Goal: Check status: Check status

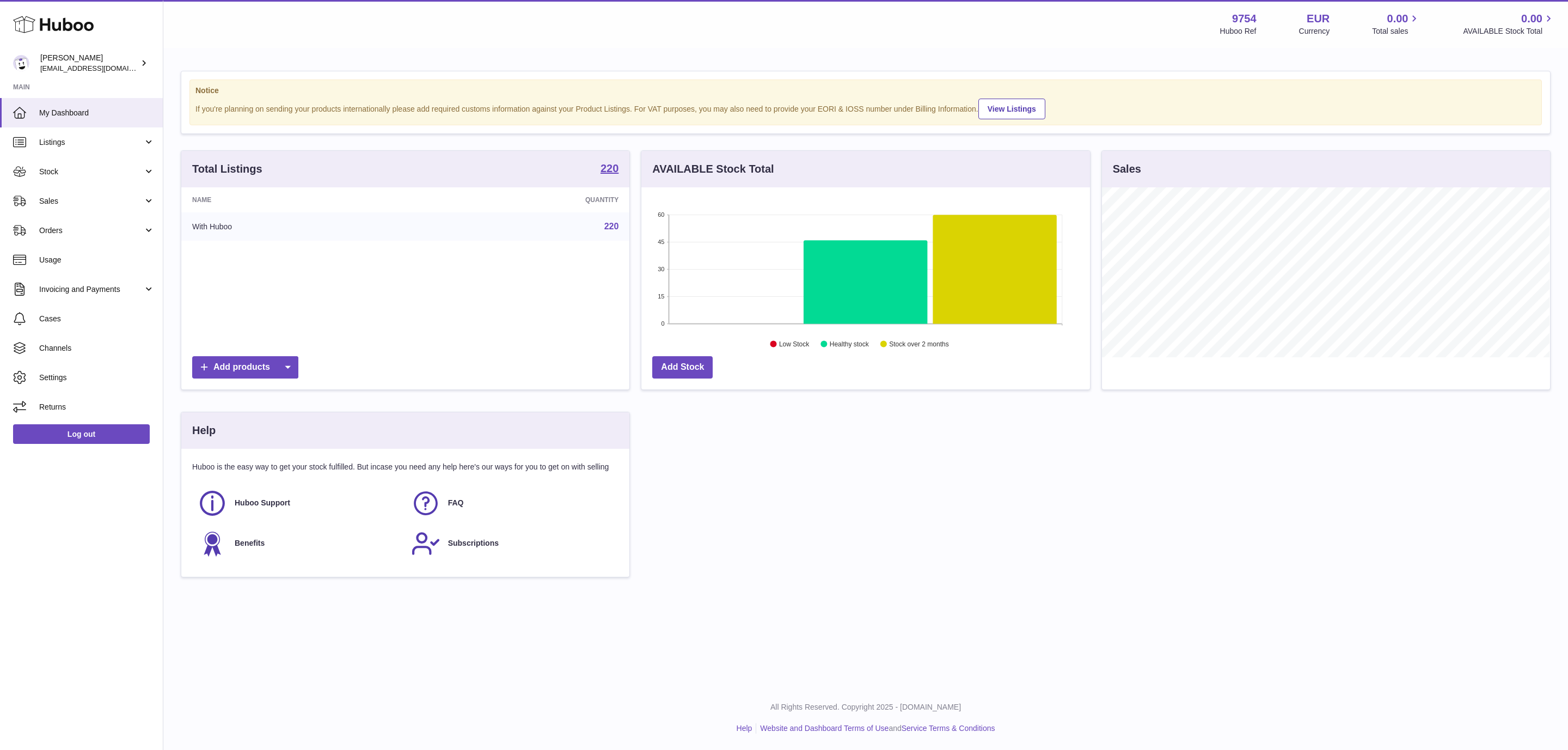
scroll to position [170, 447]
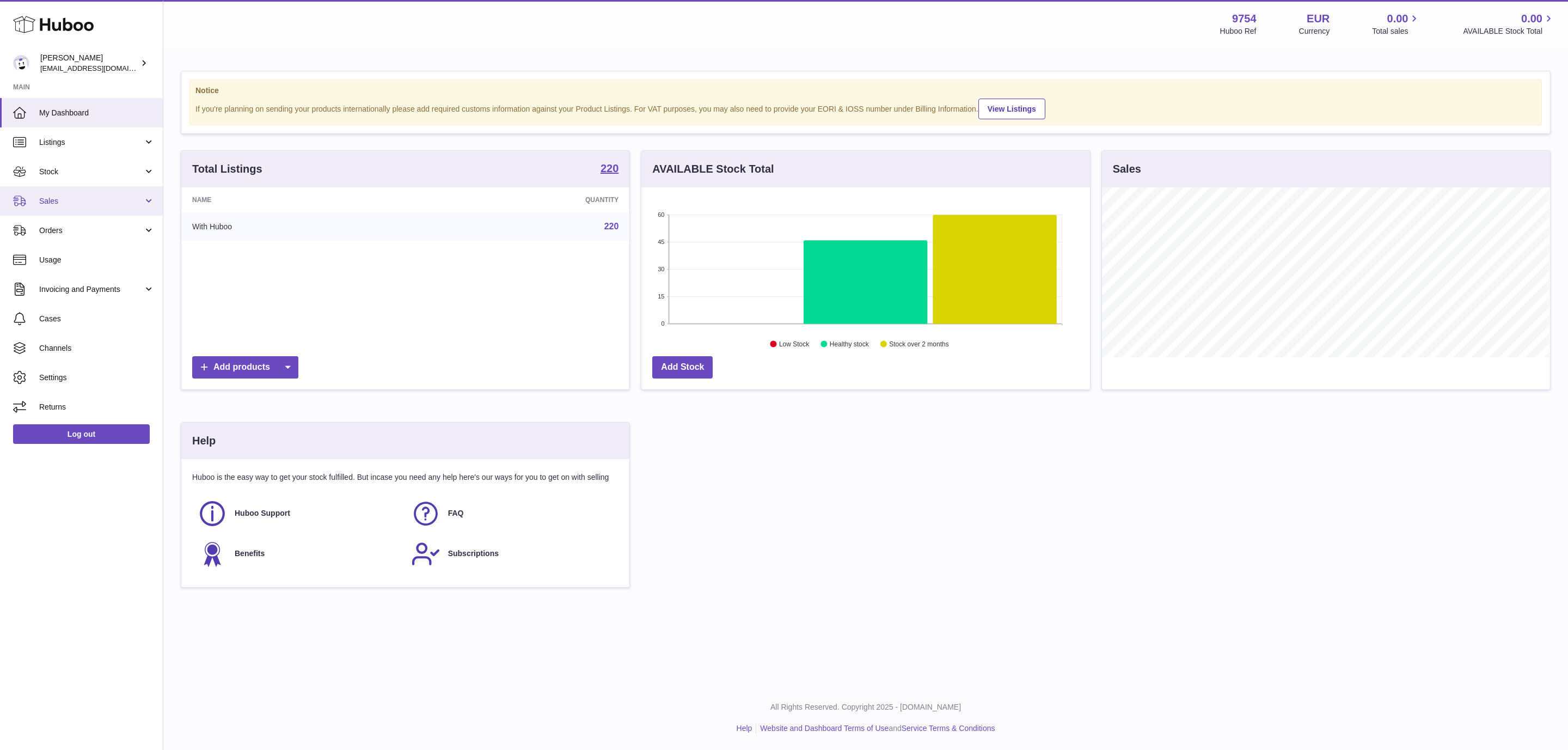
click at [99, 199] on span "Sales" at bounding box center [91, 201] width 104 height 10
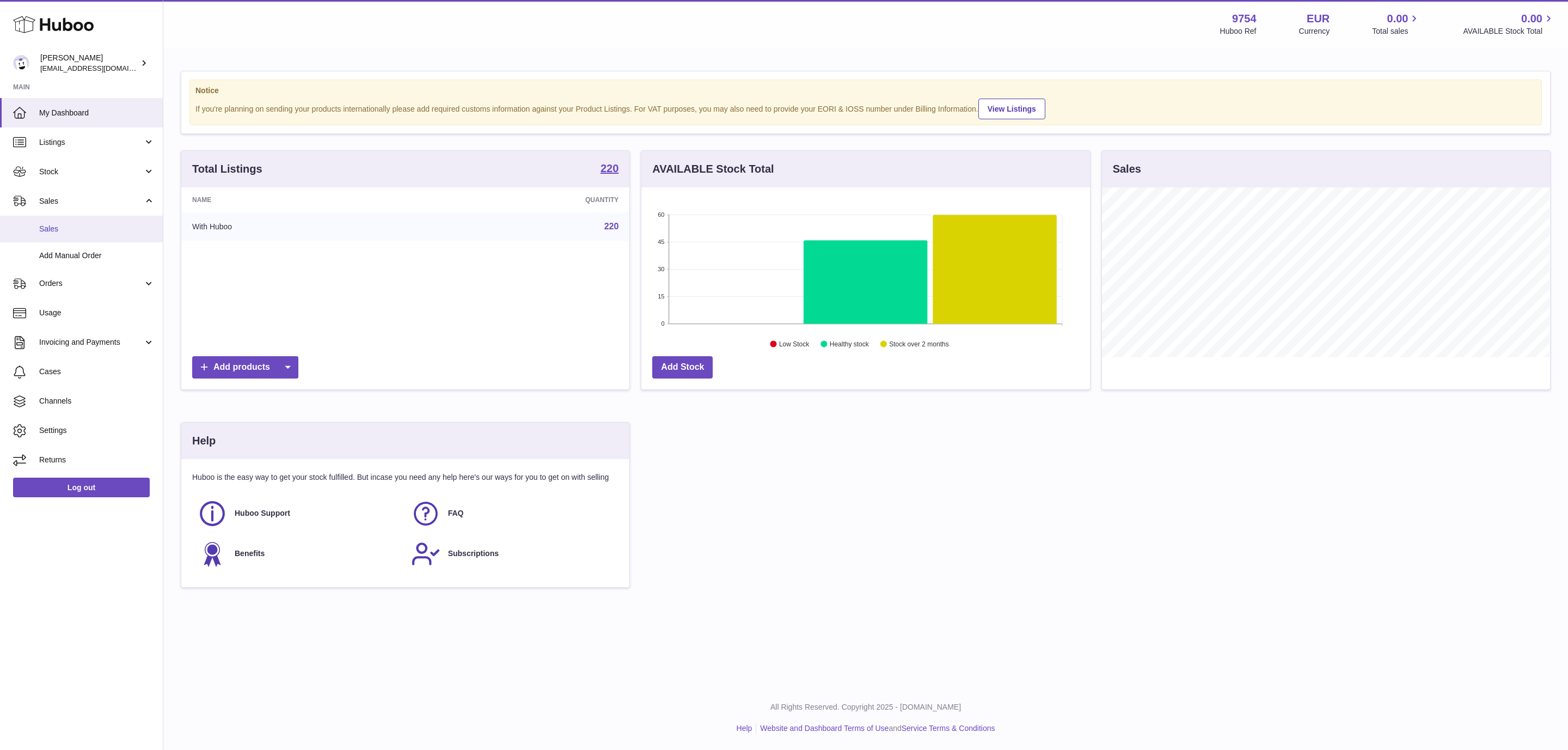
click at [81, 225] on span "Sales" at bounding box center [97, 229] width 116 height 10
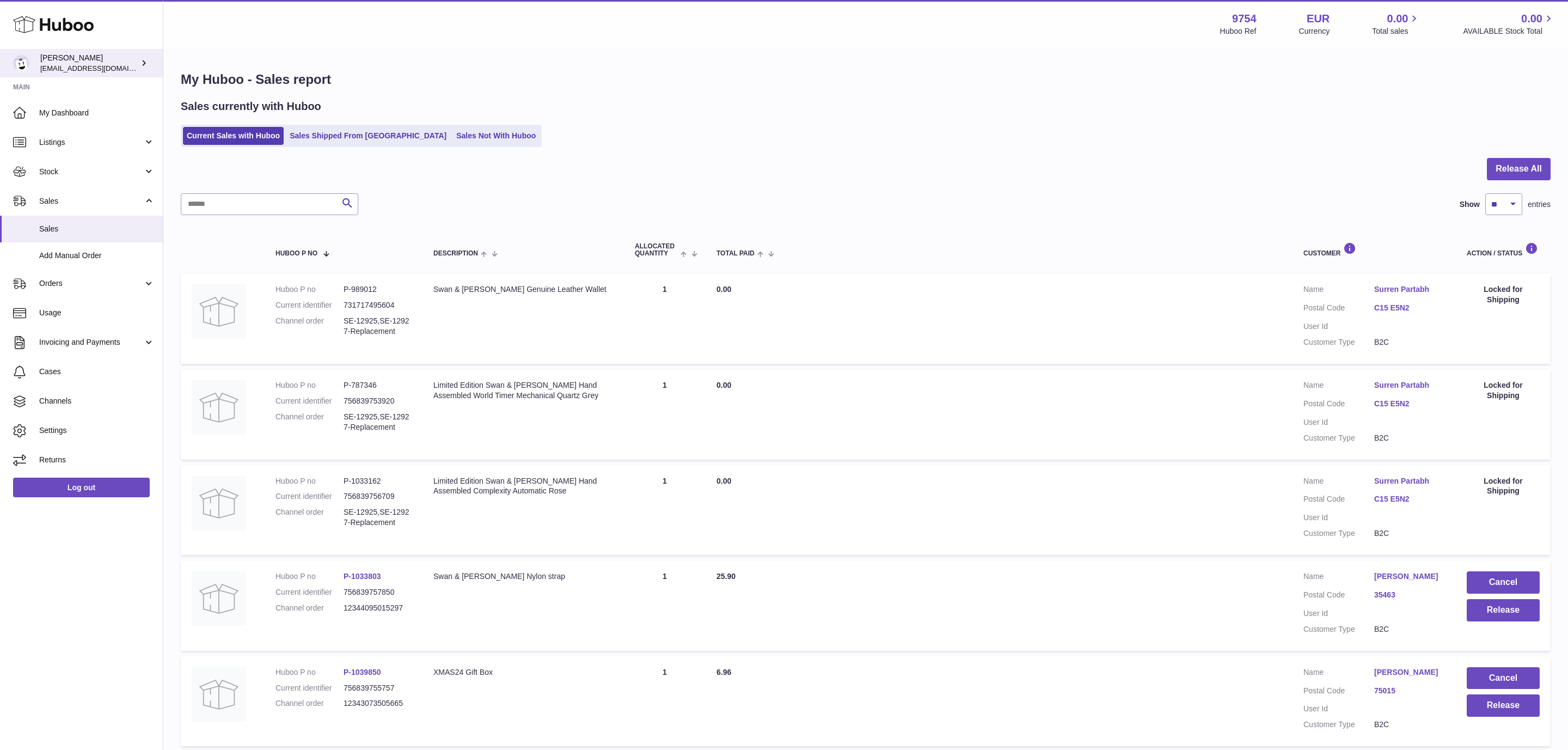
click at [2, 75] on link "Joni Walker info@fieldsluxury.london" at bounding box center [81, 63] width 163 height 29
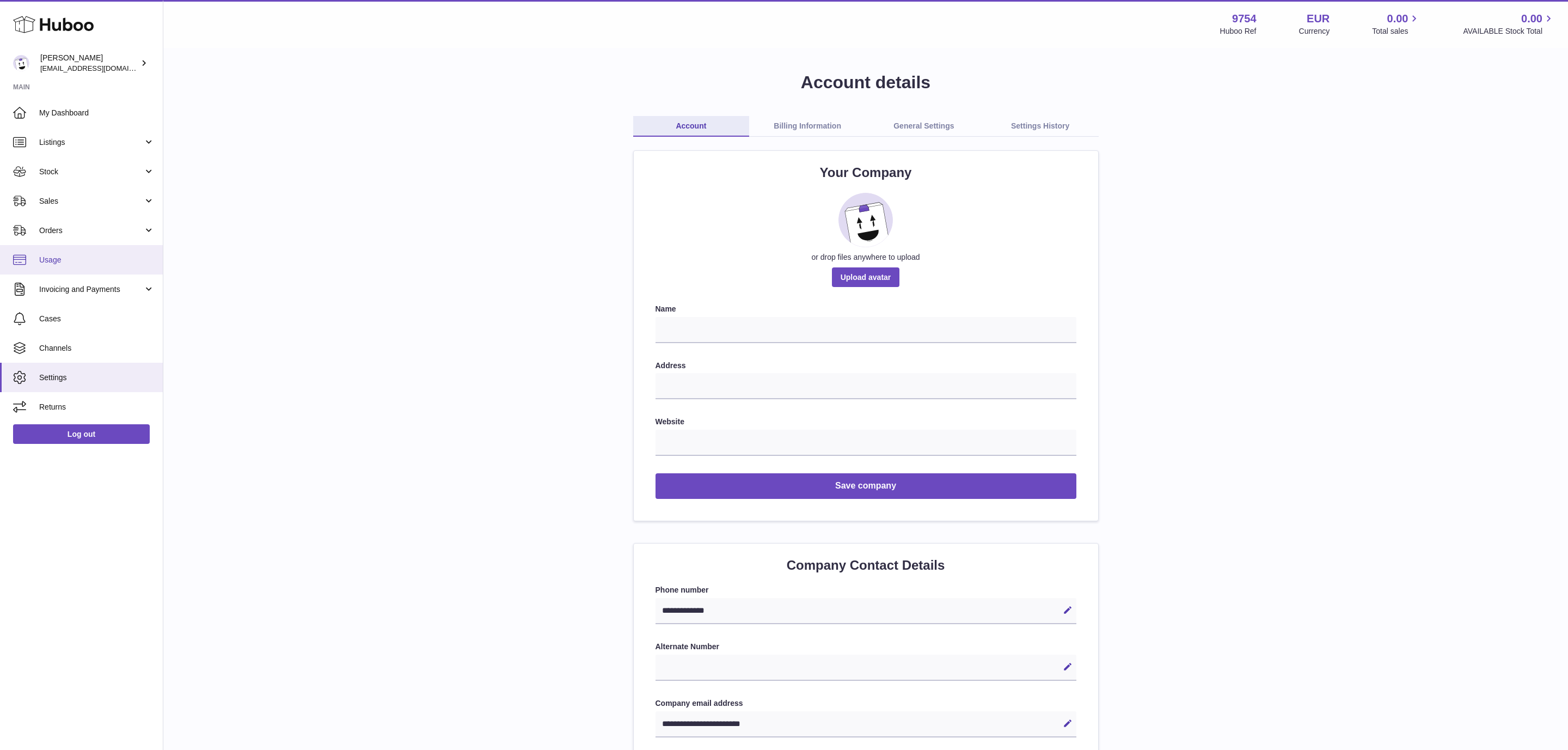
drag, startPoint x: 64, startPoint y: 226, endPoint x: 63, endPoint y: 248, distance: 22.0
click at [65, 226] on span "Orders" at bounding box center [91, 230] width 104 height 10
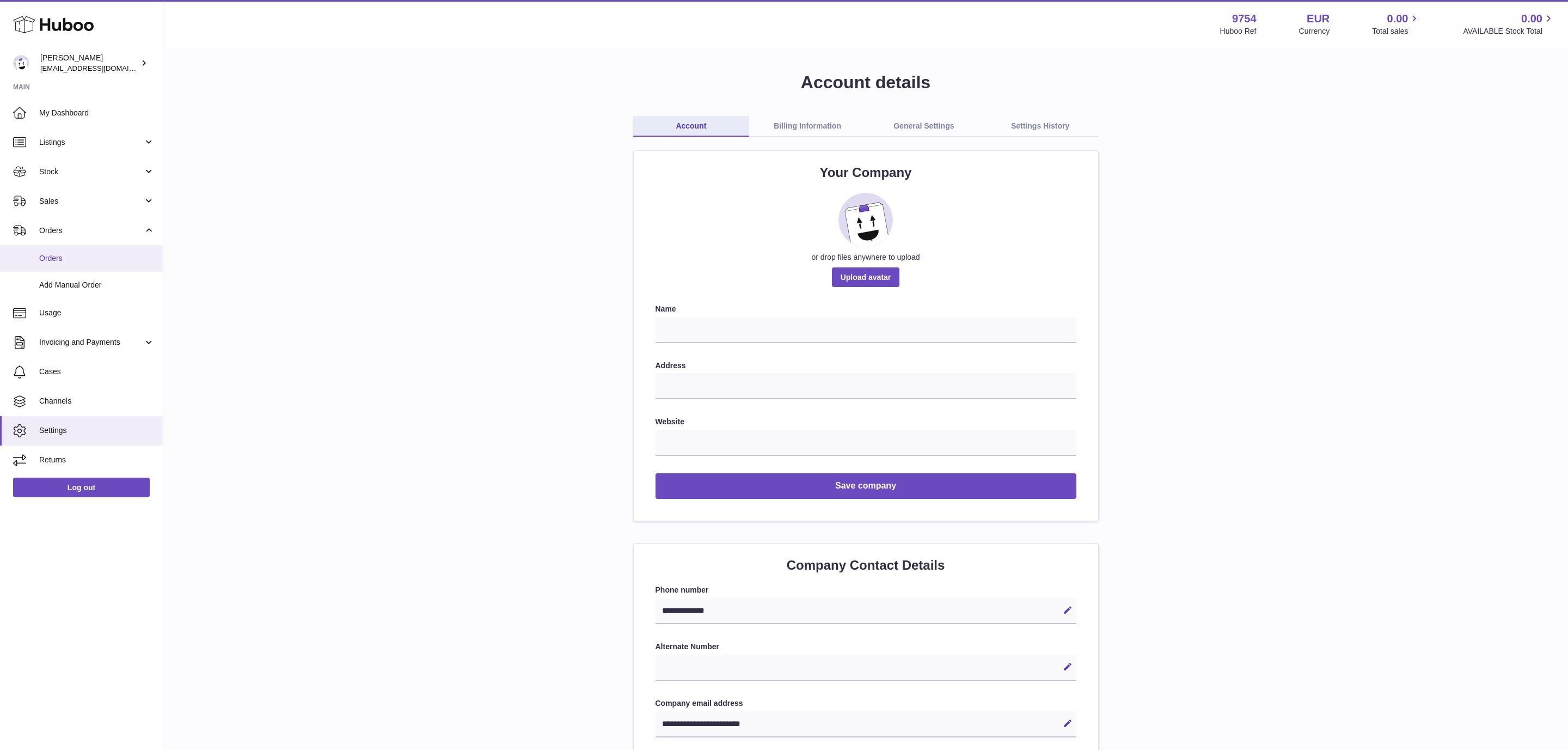
click at [59, 253] on span "Orders" at bounding box center [97, 258] width 116 height 10
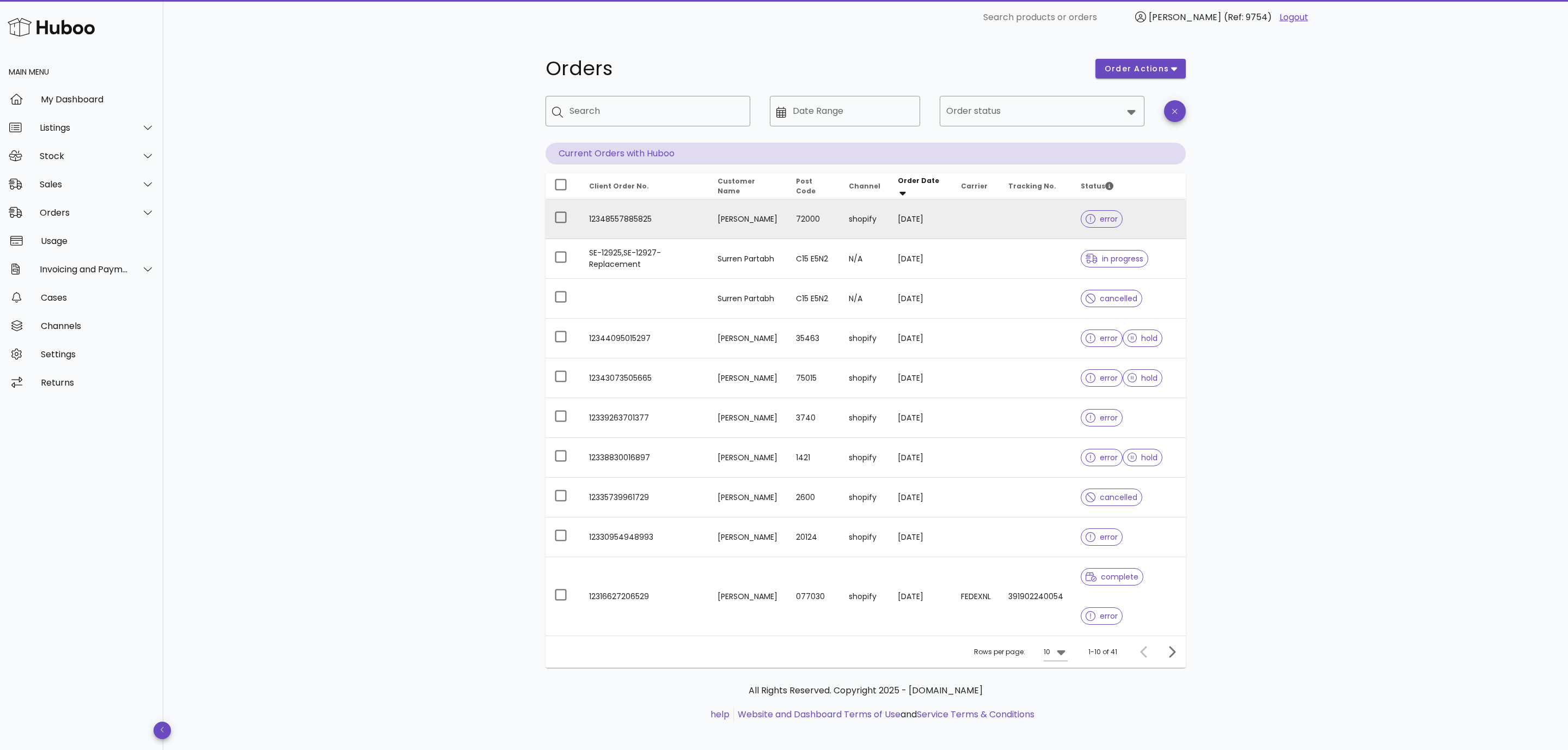
click at [1122, 216] on span "error" at bounding box center [1101, 219] width 42 height 18
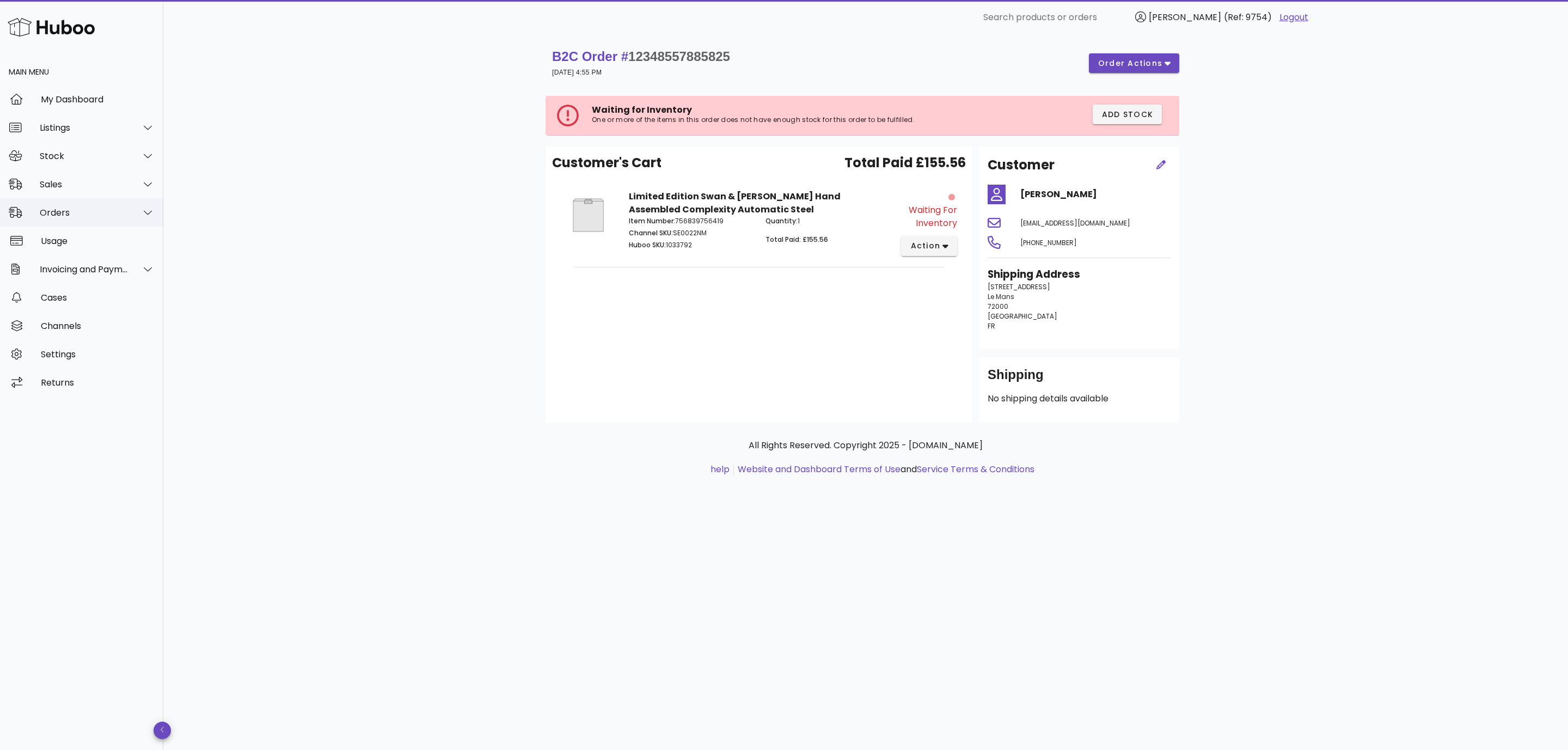
click at [80, 219] on div "Orders" at bounding box center [82, 212] width 163 height 29
click at [61, 238] on div "Orders" at bounding box center [97, 240] width 116 height 10
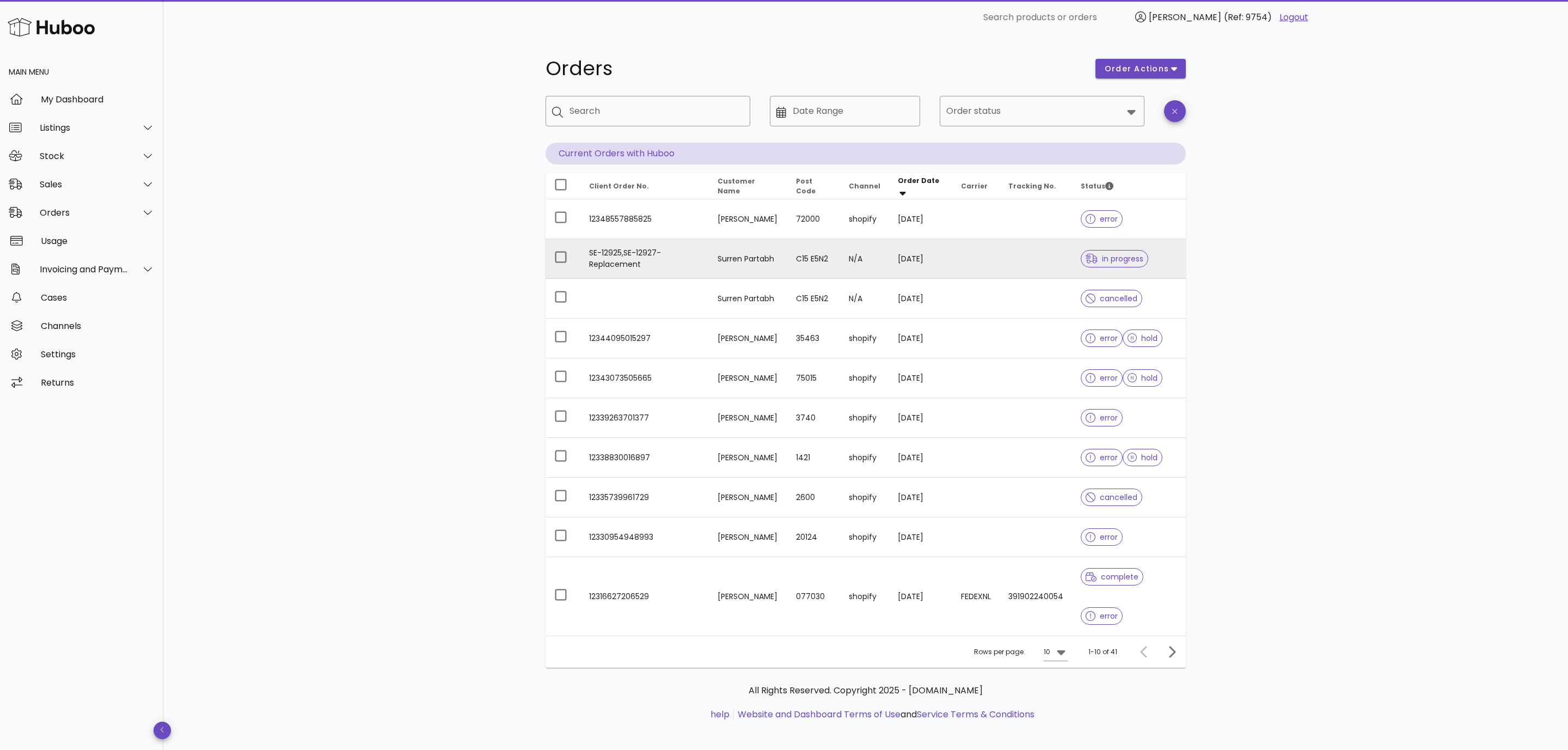
click at [768, 261] on td "Surren Partabh" at bounding box center [748, 259] width 79 height 40
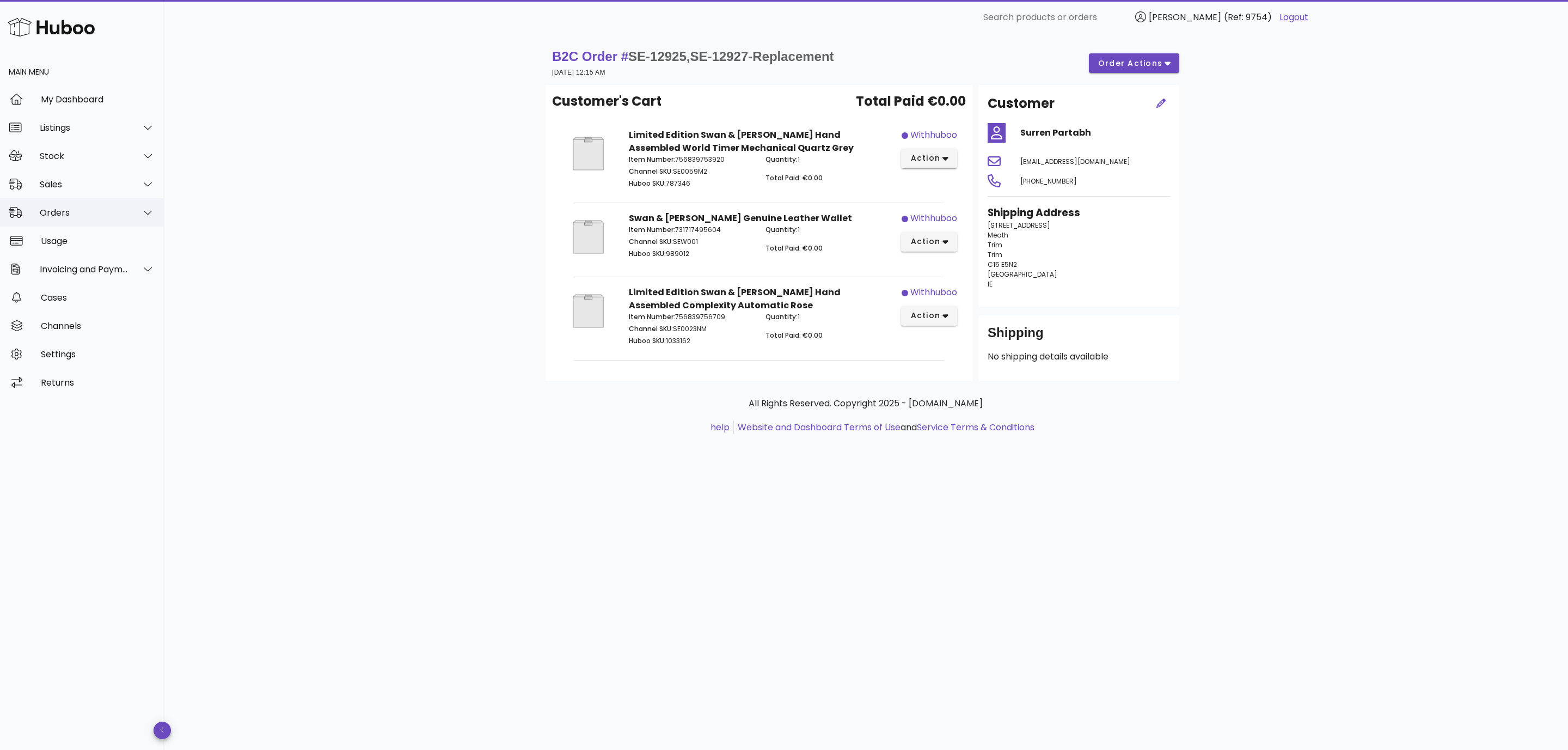
click at [65, 216] on div "Orders" at bounding box center [84, 212] width 89 height 10
click at [65, 235] on div "Orders" at bounding box center [97, 240] width 116 height 10
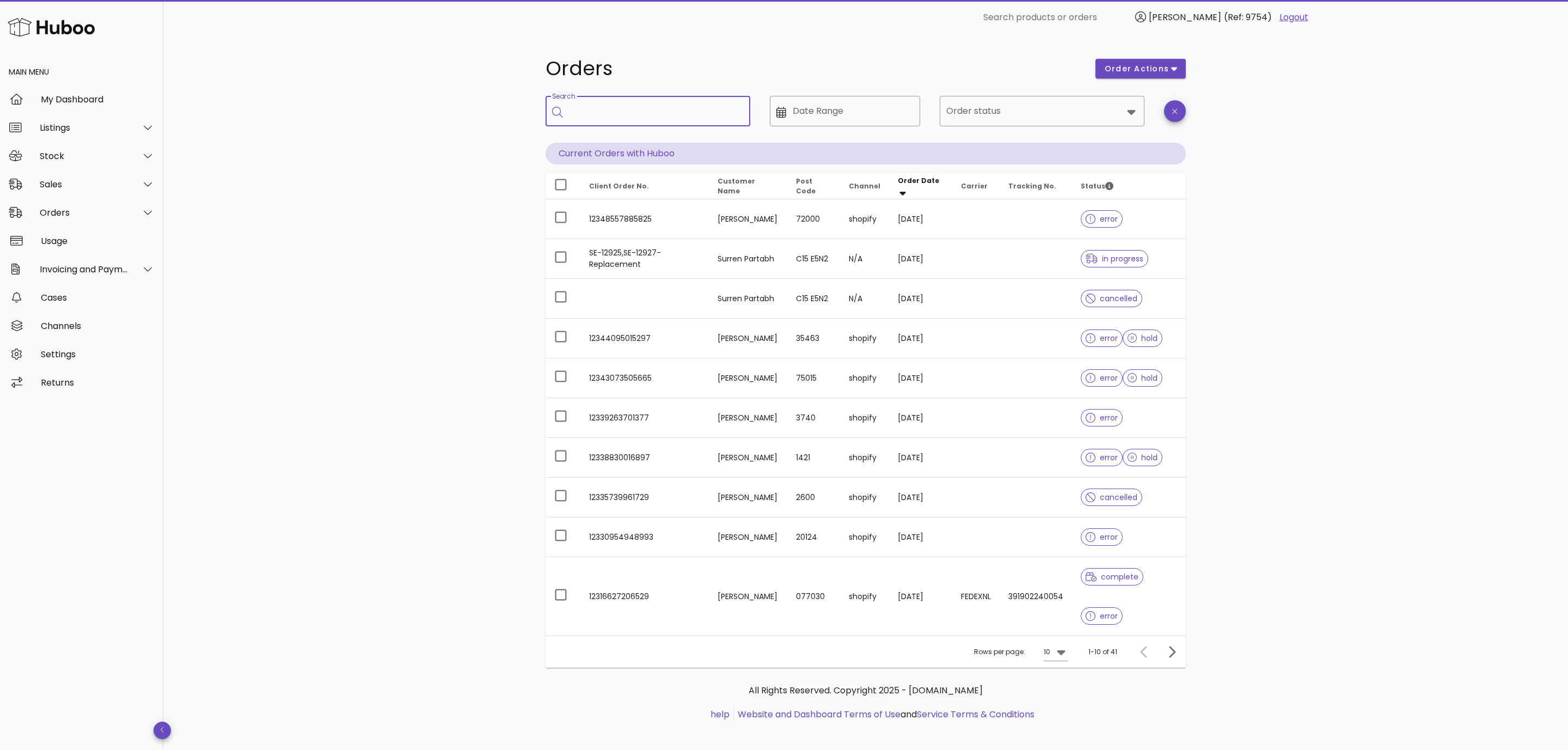
click at [632, 111] on input "Search" at bounding box center [656, 111] width 172 height 18
paste input "**********"
type input "**********"
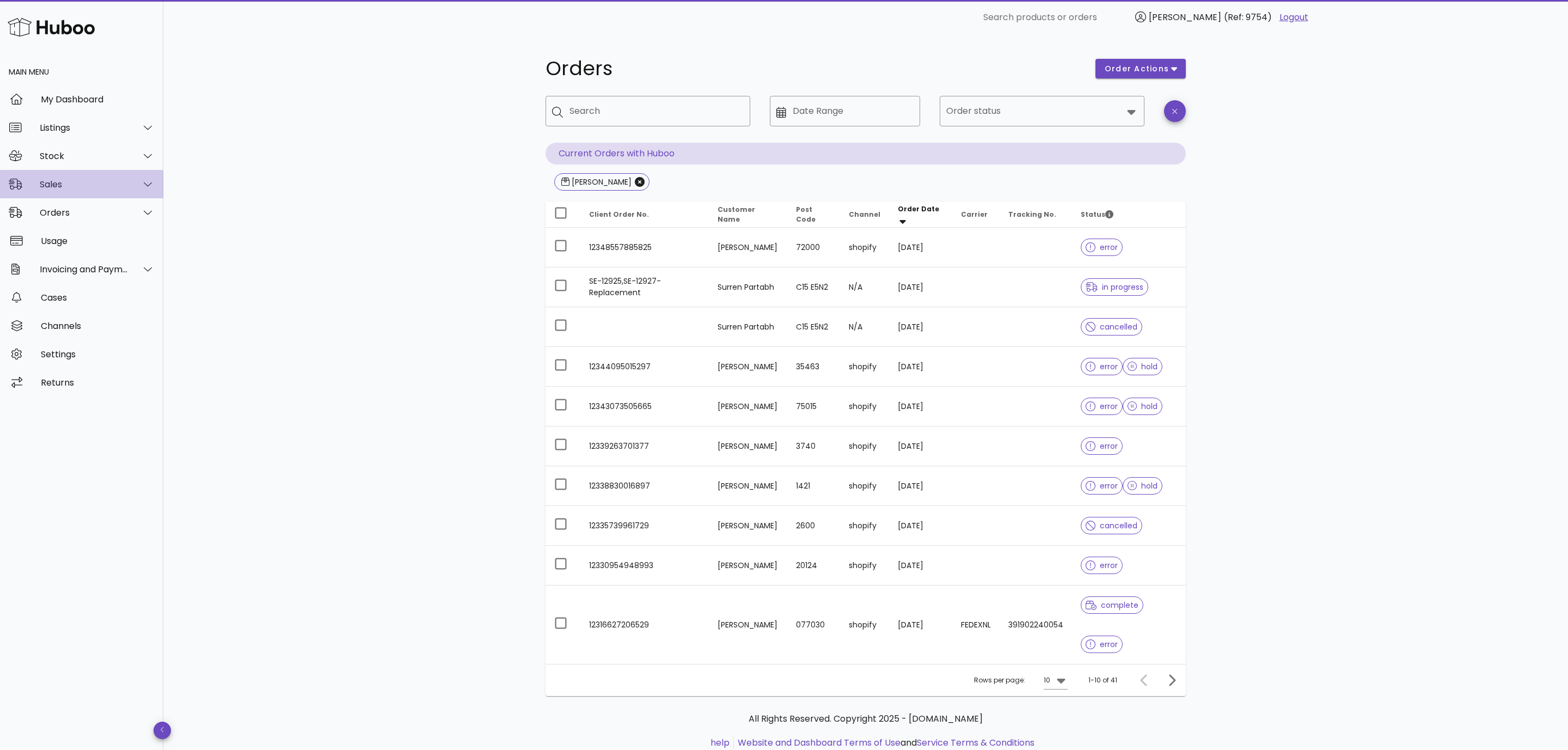
click at [97, 188] on div "Sales" at bounding box center [84, 184] width 89 height 10
click at [75, 211] on div "Sales" at bounding box center [97, 211] width 116 height 10
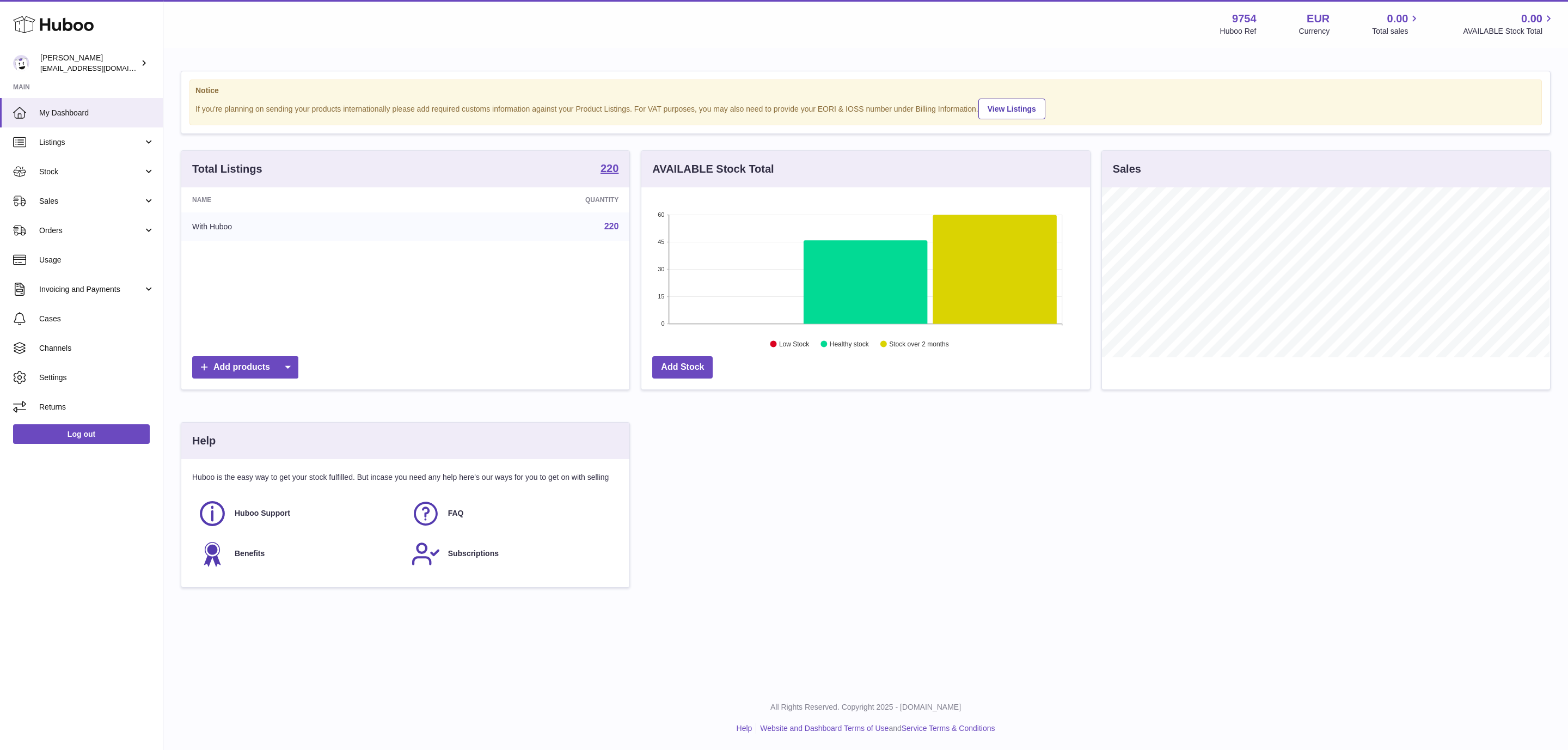
scroll to position [170, 447]
click at [83, 201] on span "Sales" at bounding box center [91, 201] width 104 height 10
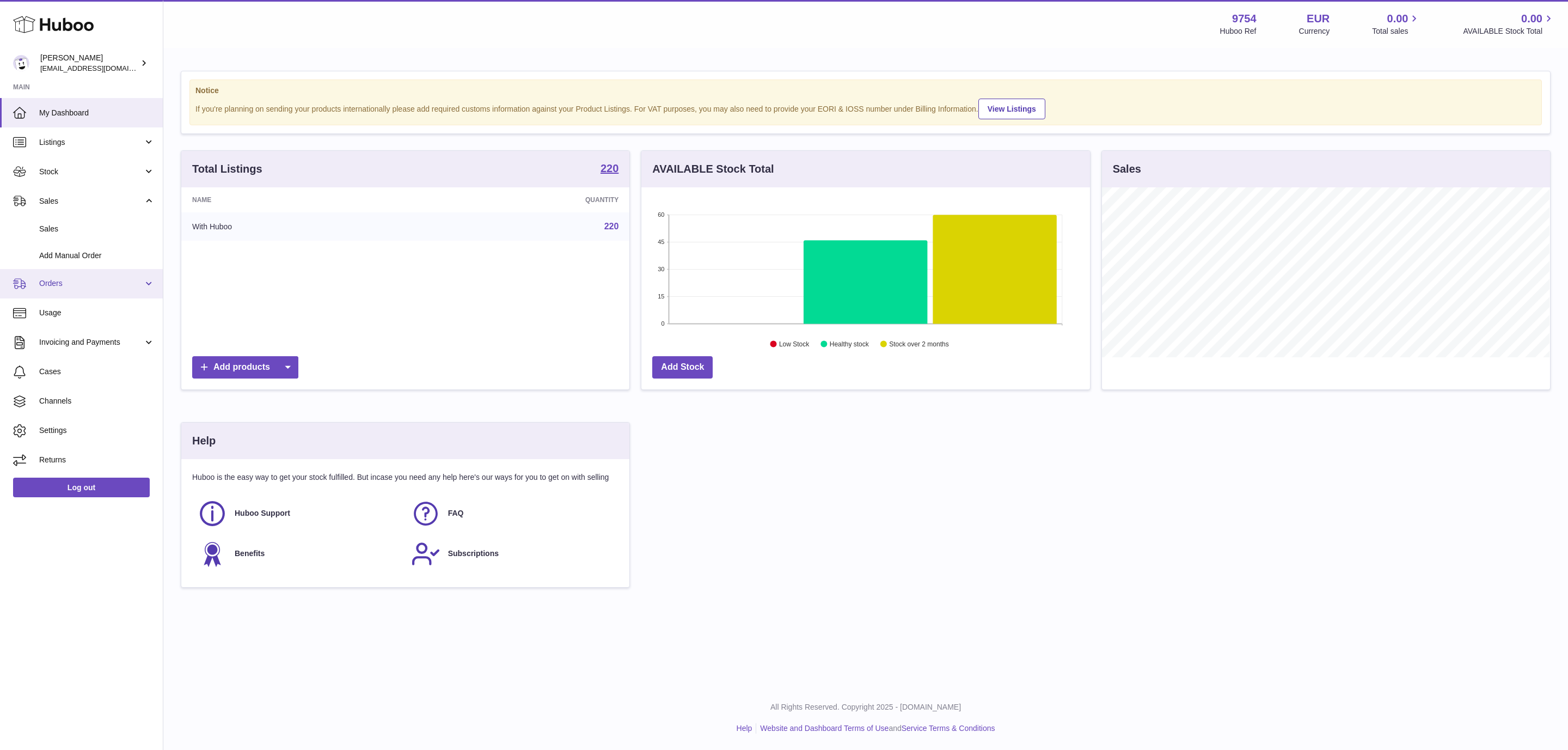
click at [63, 282] on span "Orders" at bounding box center [91, 283] width 104 height 10
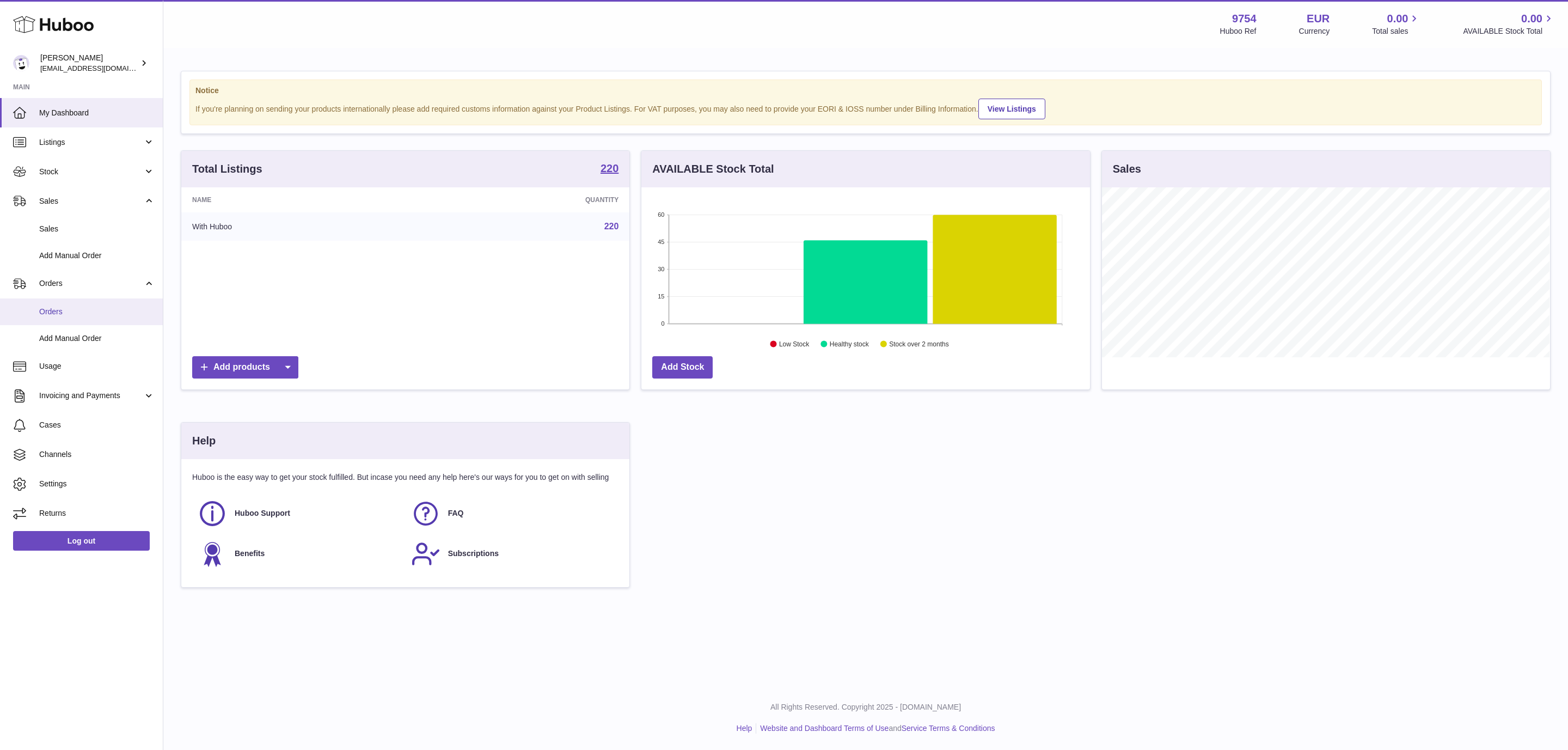
click at [55, 309] on span "Orders" at bounding box center [97, 312] width 116 height 10
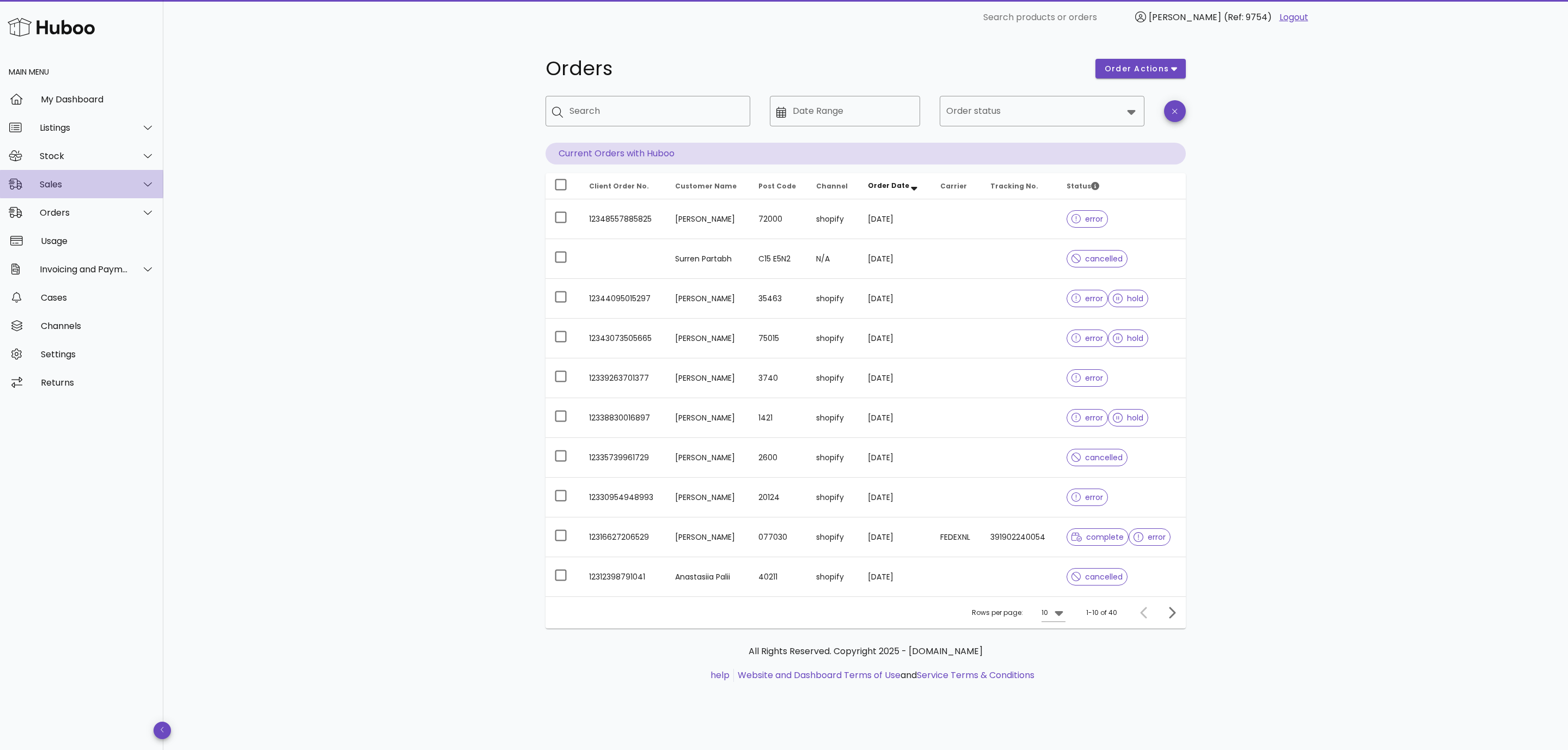
click at [68, 186] on div "Sales" at bounding box center [84, 184] width 89 height 10
click at [68, 212] on div "Sales" at bounding box center [97, 211] width 116 height 10
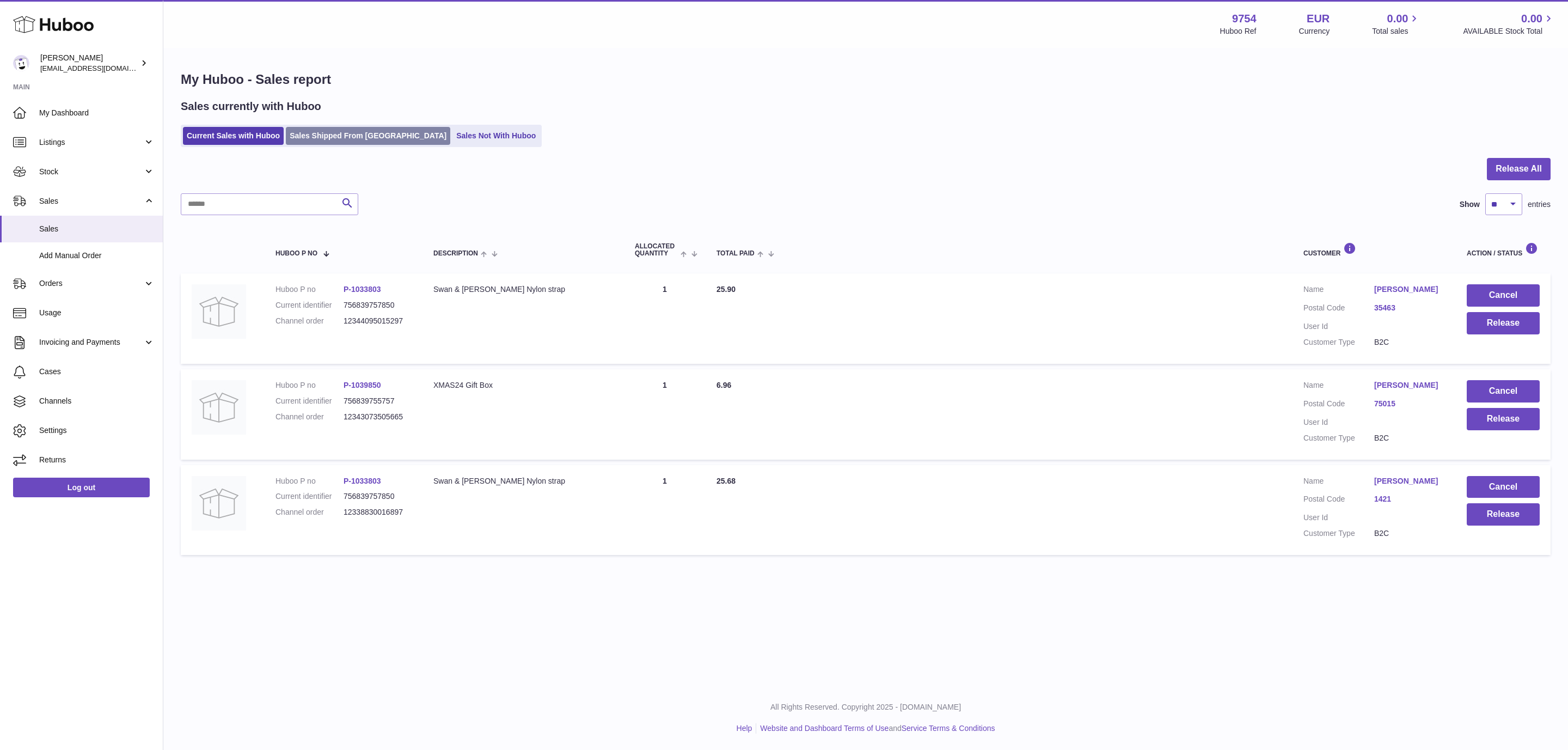
click at [355, 135] on link "Sales Shipped From [GEOGRAPHIC_DATA]" at bounding box center [368, 136] width 164 height 18
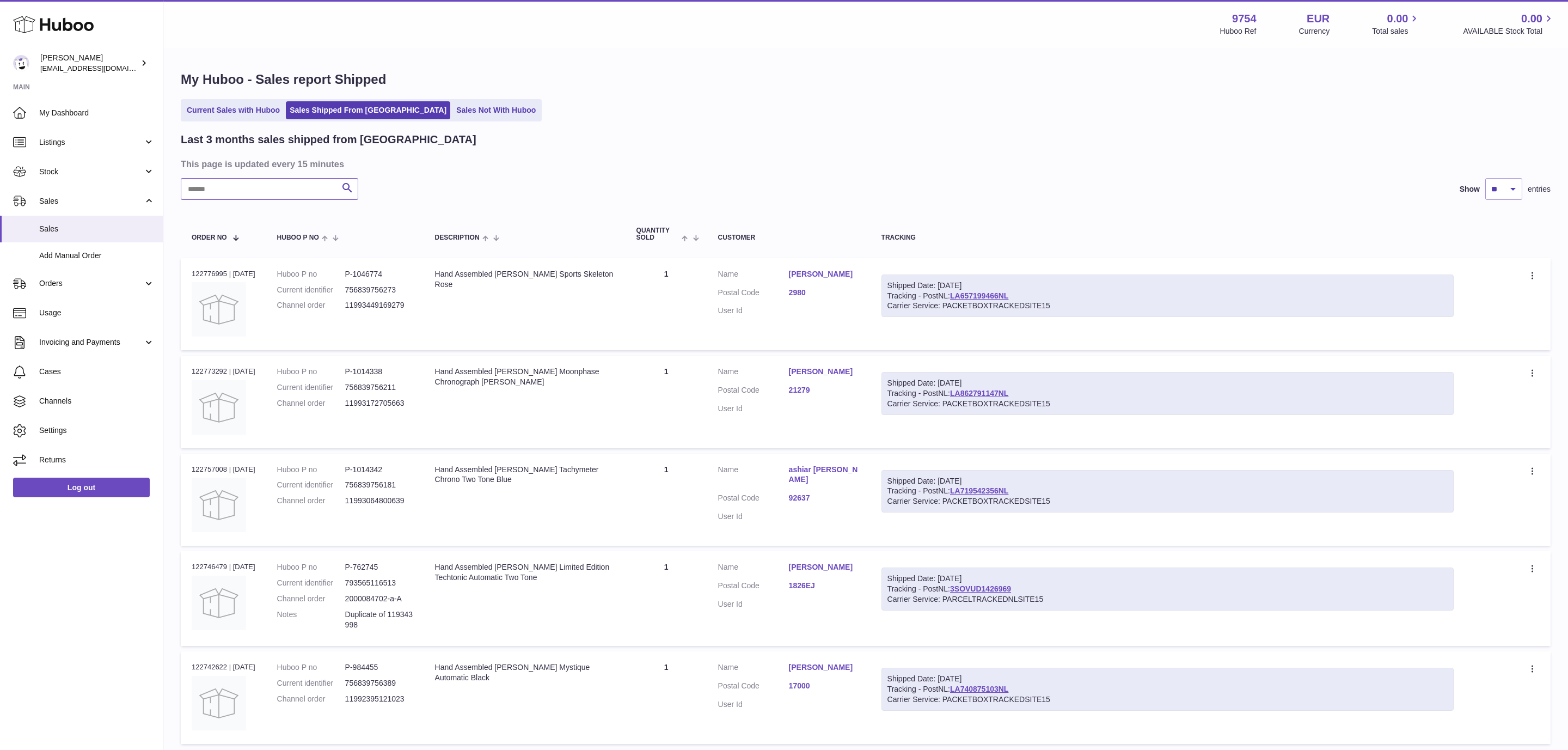
click at [251, 195] on input "text" at bounding box center [270, 189] width 178 height 22
type input "******"
click at [1006, 297] on link "3SOVUD7479568" at bounding box center [981, 296] width 61 height 9
click at [984, 295] on link "3SOVUD7479568" at bounding box center [981, 296] width 61 height 9
drag, startPoint x: 1032, startPoint y: 293, endPoint x: 958, endPoint y: 301, distance: 74.4
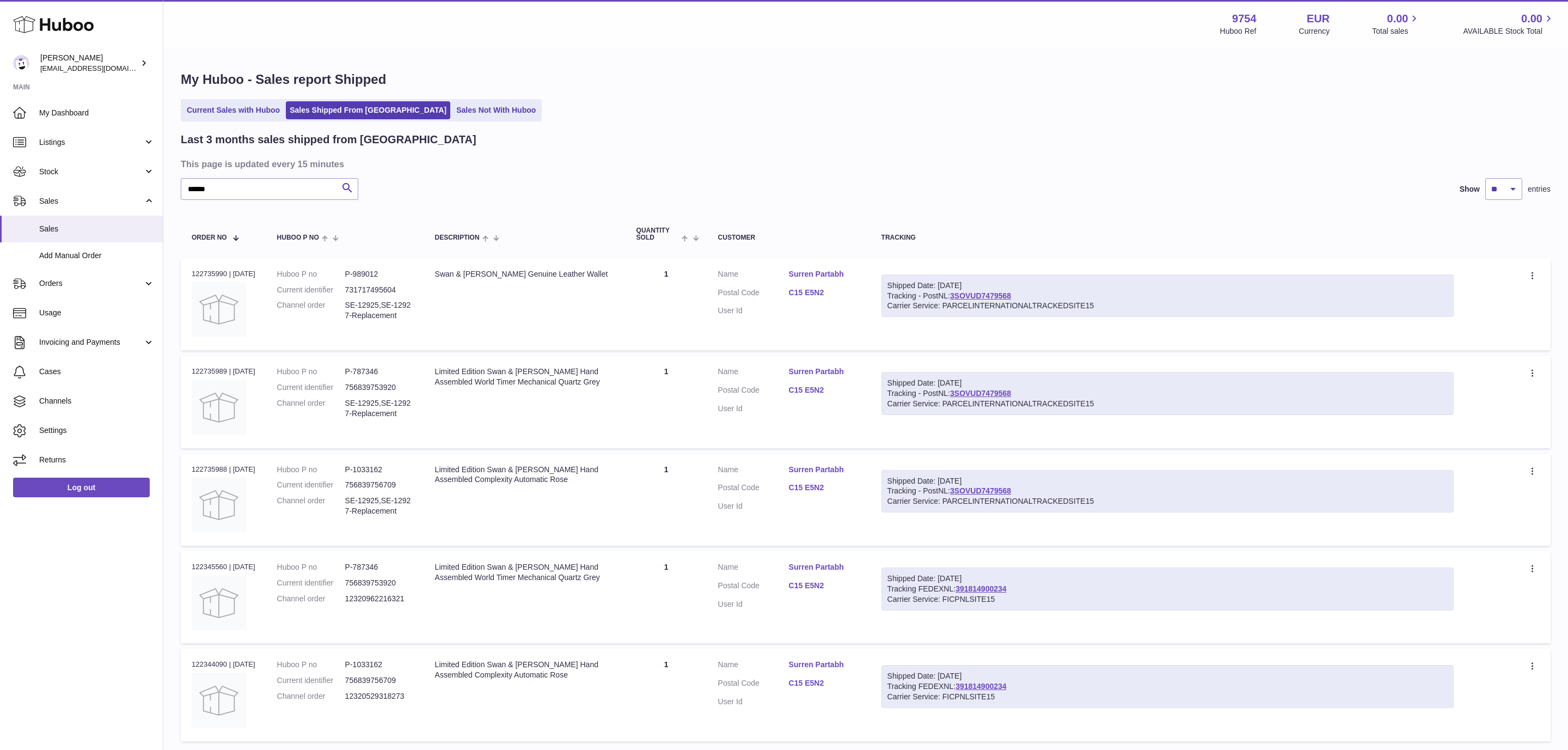
click at [958, 301] on div "Shipped Date: 13th Aug 2025 Tracking - PostNL: 3SOVUD7479568 Carrier Service: P…" at bounding box center [1167, 296] width 572 height 43
copy div "3SOVUD7479568"
click at [967, 297] on link "3SOVUD7479568" at bounding box center [981, 296] width 61 height 9
click at [983, 292] on link "3SOVUD7479568" at bounding box center [981, 296] width 61 height 9
